Goal: Find contact information: Find contact information

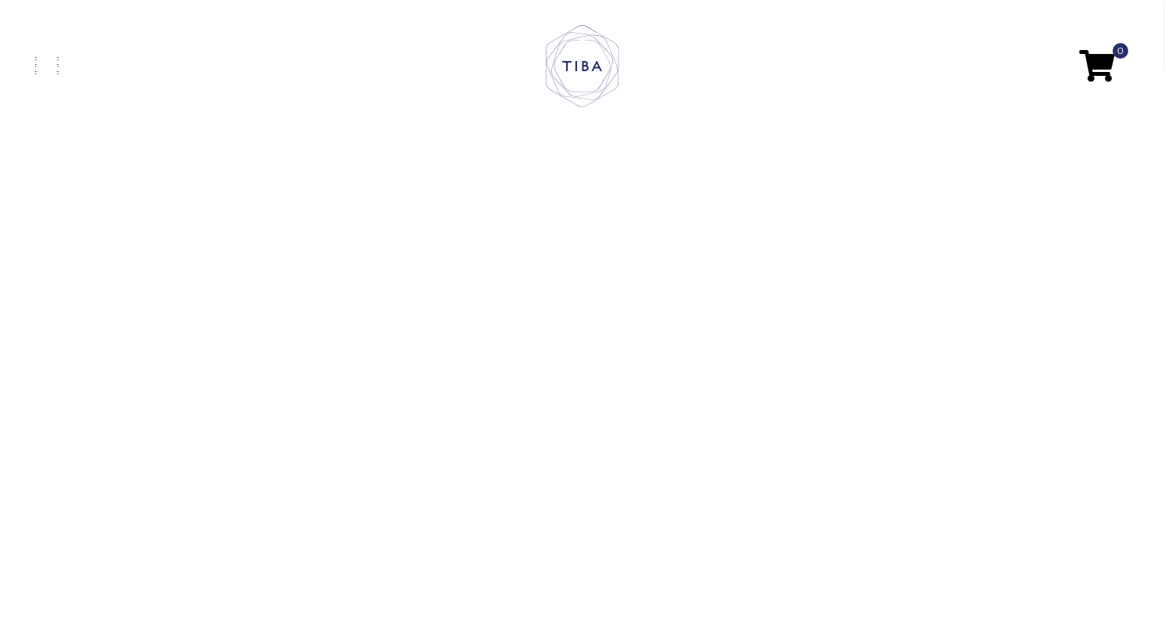
click at [47, 67] on span at bounding box center [46, 65] width 23 height 3
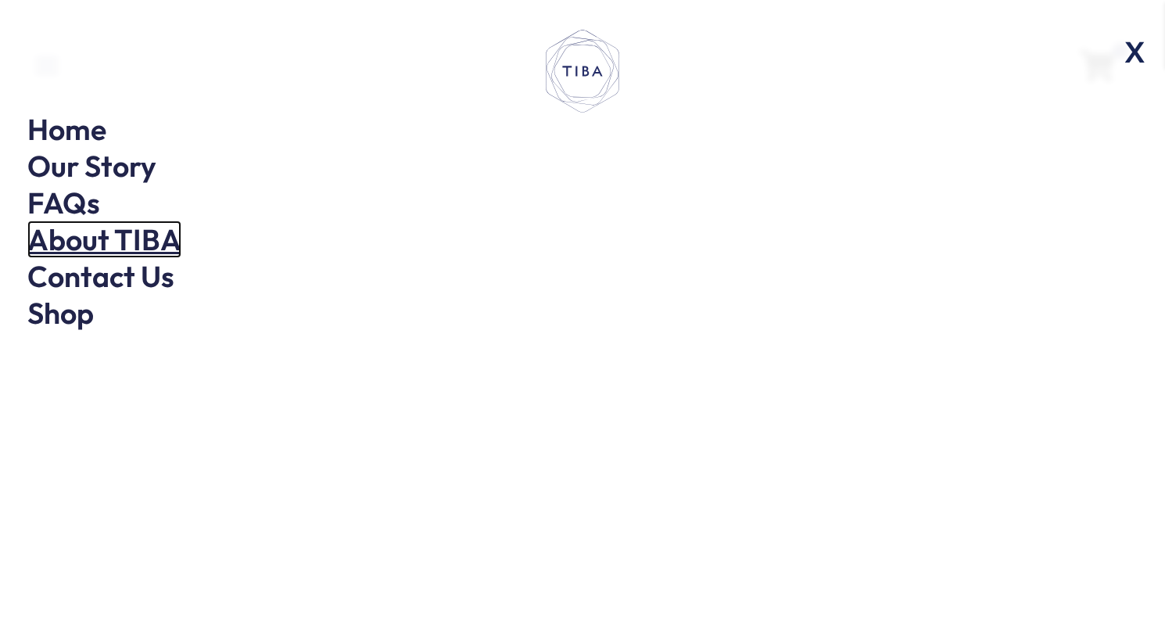
click at [99, 245] on link "About TIBA" at bounding box center [104, 239] width 154 height 38
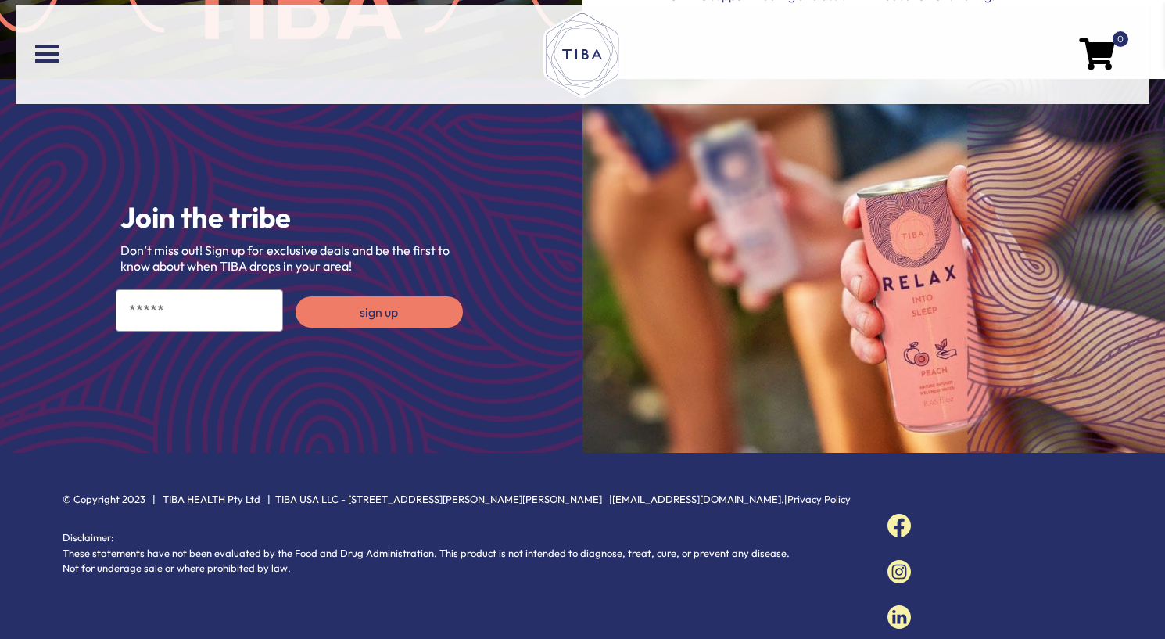
scroll to position [2556, 0]
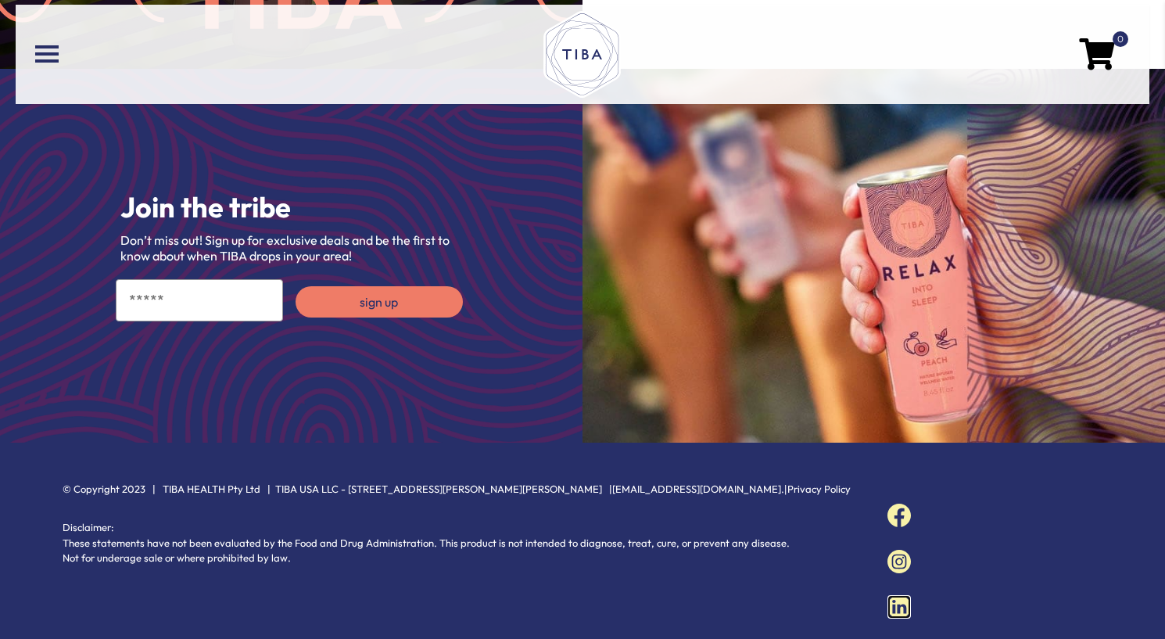
click at [898, 595] on img at bounding box center [898, 606] width 23 height 23
drag, startPoint x: 482, startPoint y: 472, endPoint x: 339, endPoint y: 475, distance: 143.1
click at [339, 482] on p "© Copyright 2023 | TIBA HEALTH Pty Ltd | TIBA USA LLC - 2077 Ellis Ave, St Paul…" at bounding box center [460, 490] width 794 height 16
copy p "2077 Ellis Ave, St Paul, MN 55114"
click at [339, 530] on p "Disclaimer: These statements have not been evaluated by the Food and Drug Admin…" at bounding box center [460, 543] width 794 height 46
